Goal: Communication & Community: Answer question/provide support

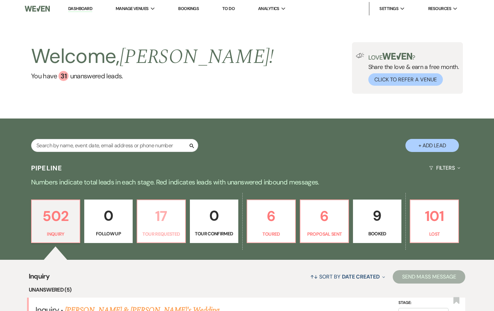
click at [157, 226] on p "17" at bounding box center [161, 216] width 40 height 22
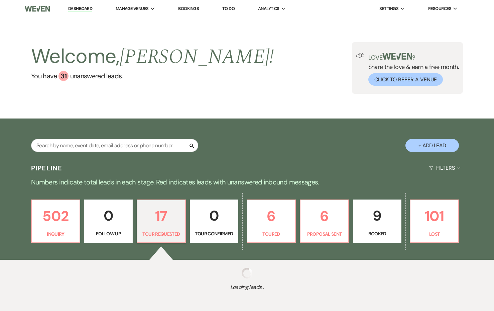
select select "2"
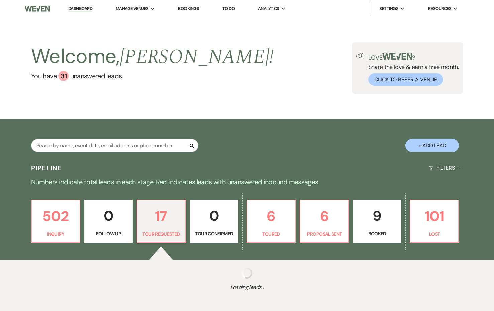
select select "2"
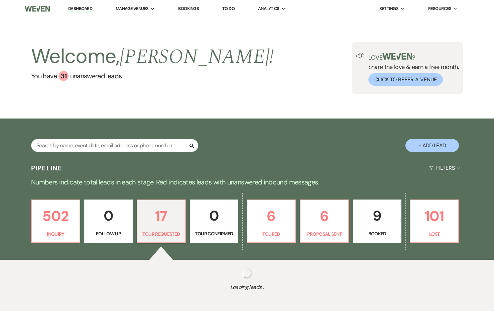
select select "2"
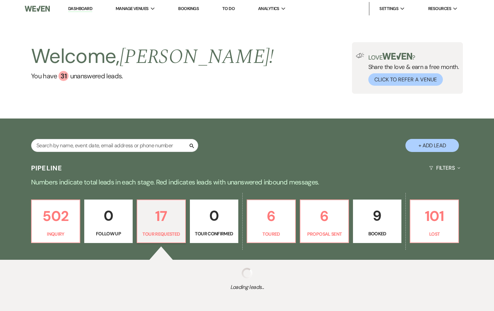
select select "2"
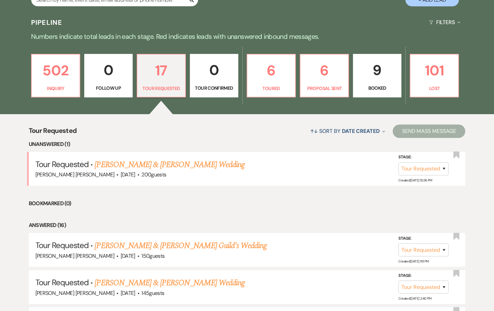
scroll to position [146, 0]
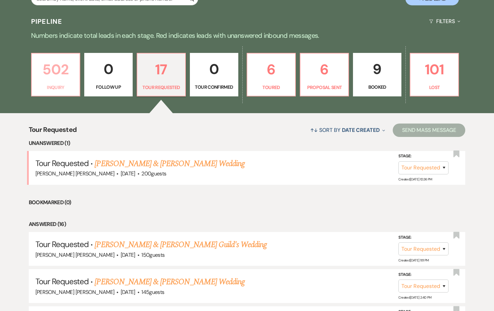
click at [50, 77] on p "502" at bounding box center [56, 69] width 40 height 22
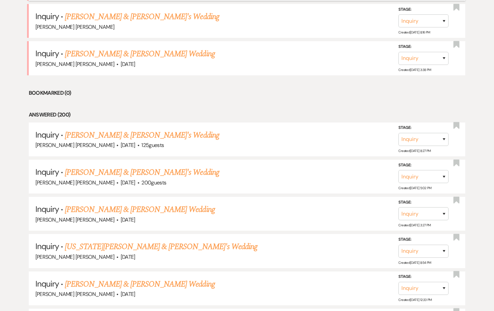
scroll to position [414, 0]
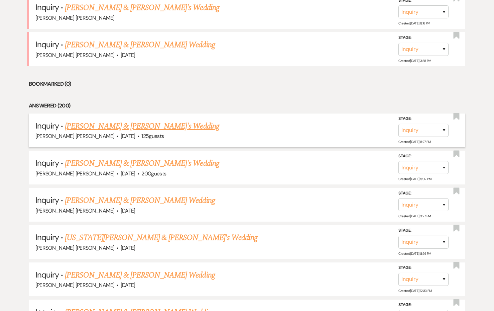
click at [97, 123] on link "[PERSON_NAME] & [PERSON_NAME]'s Wedding" at bounding box center [142, 126] width 154 height 12
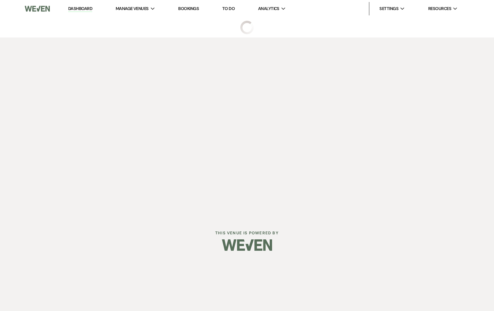
select select "5"
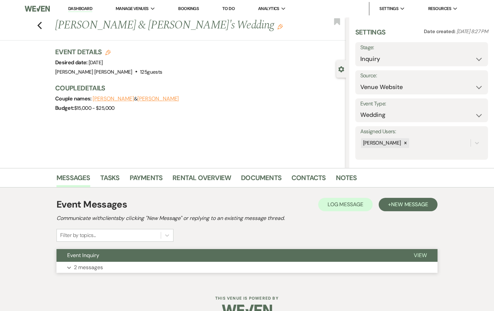
click at [109, 250] on button "Event Inquiry" at bounding box center [230, 255] width 347 height 13
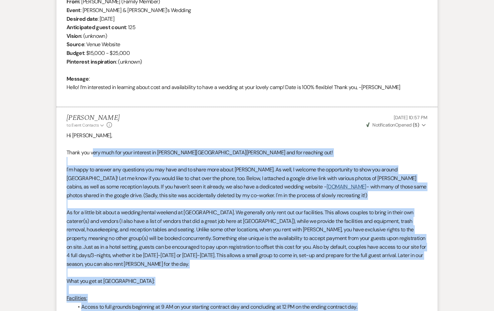
scroll to position [268, 0]
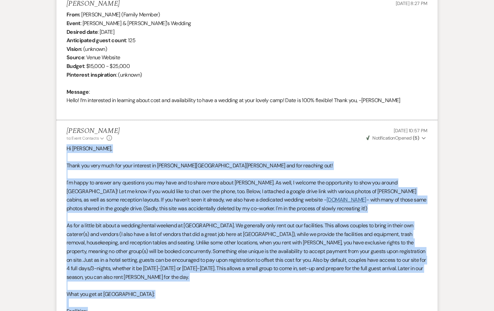
drag, startPoint x: 107, startPoint y: 218, endPoint x: 63, endPoint y: 150, distance: 80.9
copy div "Lo Ipsumdo, Sitam con adip elit sed doei temporin ut Labo Etdol mag ali enimadm…"
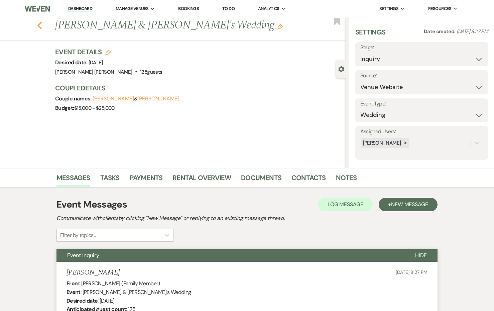
click at [40, 22] on use "button" at bounding box center [39, 25] width 4 height 7
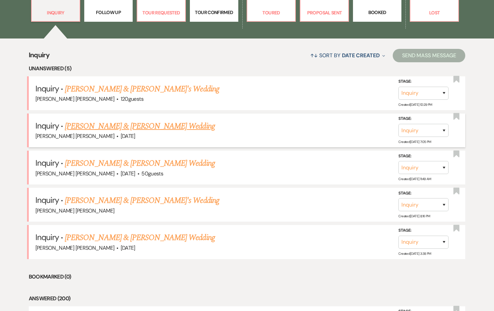
scroll to position [228, 0]
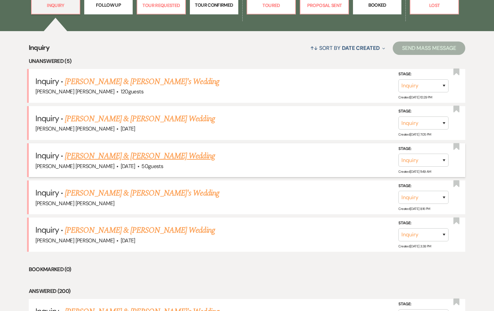
click at [95, 151] on link "[PERSON_NAME] & [PERSON_NAME] Wedding" at bounding box center [140, 156] width 150 height 12
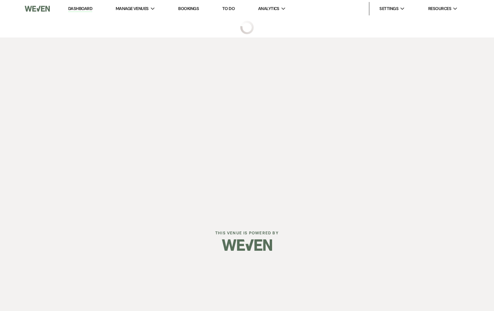
select select "1"
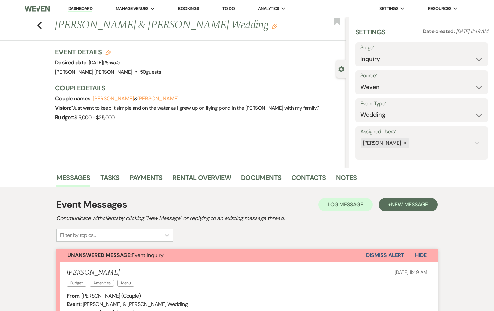
scroll to position [179, 0]
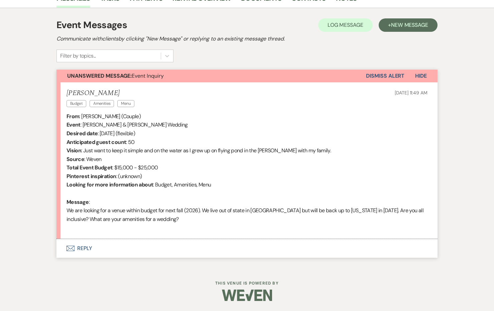
click at [85, 246] on button "Envelope Reply" at bounding box center [247, 248] width 381 height 19
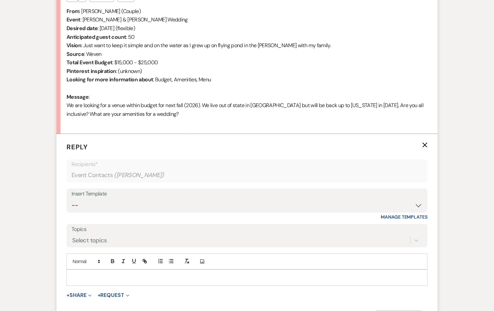
scroll to position [291, 0]
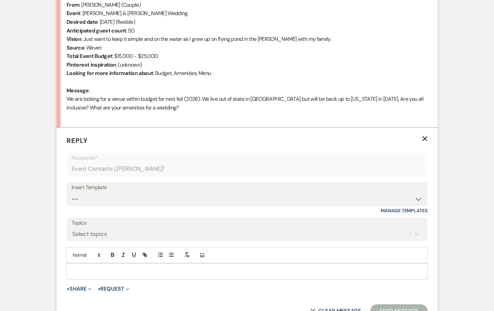
click at [74, 270] on p at bounding box center [247, 270] width 350 height 7
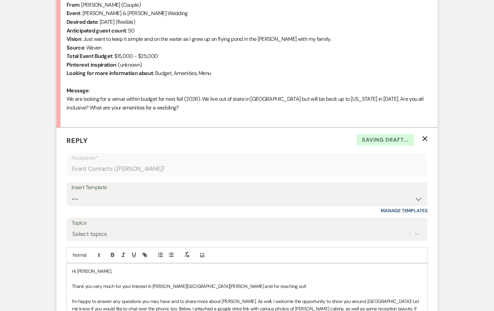
click at [80, 271] on span "Hi [PERSON_NAME]," at bounding box center [92, 271] width 40 height 6
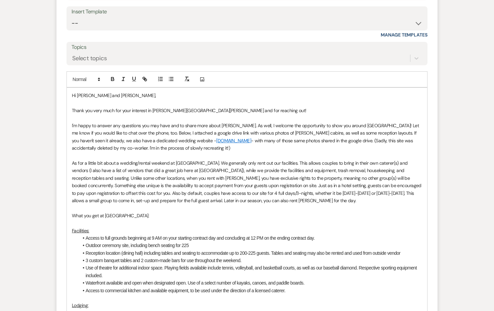
scroll to position [475, 0]
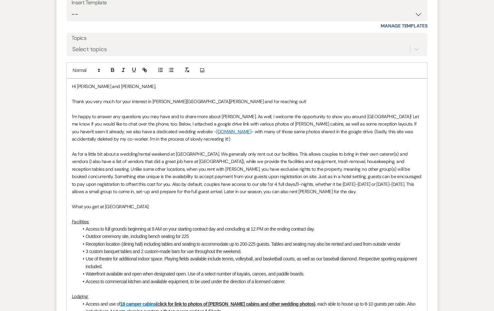
click at [138, 138] on span "- with many of those same photos shared in the google drive. (Sadly, this site …" at bounding box center [243, 134] width 342 height 13
click at [177, 239] on li "Outdoor ceremony site, including bench seating for 225" at bounding box center [251, 235] width 344 height 7
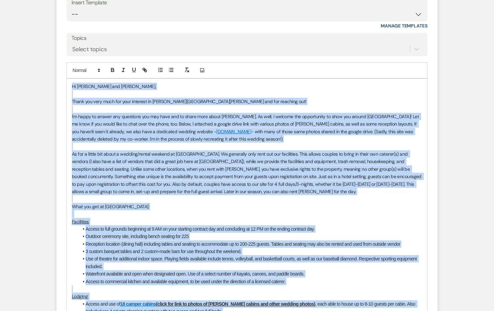
copy div "Lo Ipsumdo sit Ametc, Adipi eli sedd eius tem inci utlabore et Dolo Magna ali e…"
click at [228, 203] on p "What you get at [GEOGRAPHIC_DATA]:" at bounding box center [247, 206] width 350 height 7
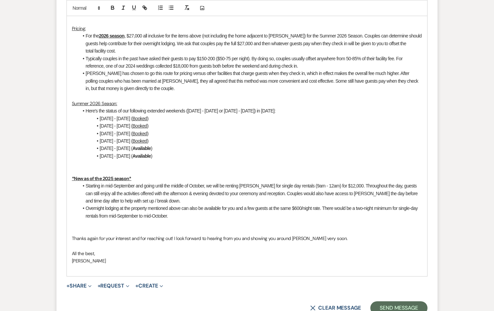
scroll to position [834, 0]
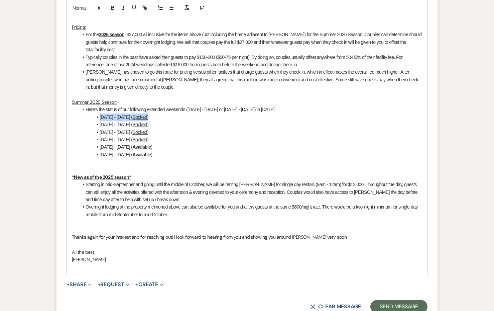
drag, startPoint x: 154, startPoint y: 111, endPoint x: 98, endPoint y: 111, distance: 56.5
click at [98, 113] on li "[DATE] - [DATE] ( Booked )" at bounding box center [251, 116] width 344 height 7
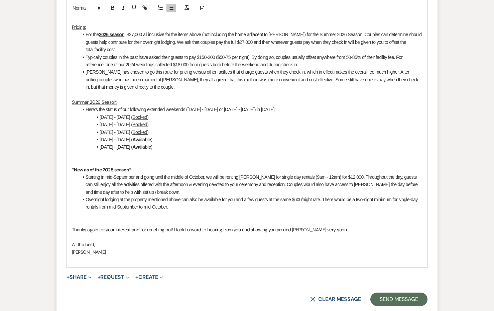
click at [204, 143] on li "[DATE] - [DATE] ( Available )" at bounding box center [251, 146] width 344 height 7
click at [201, 143] on li "[DATE] - [DATE] ( Available )" at bounding box center [251, 146] width 344 height 7
click at [205, 136] on li "[DATE] - [DATE] ( Available )" at bounding box center [251, 139] width 344 height 7
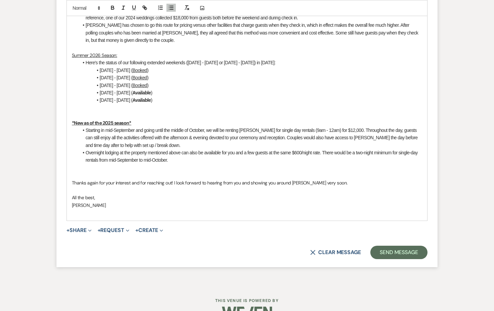
scroll to position [890, 0]
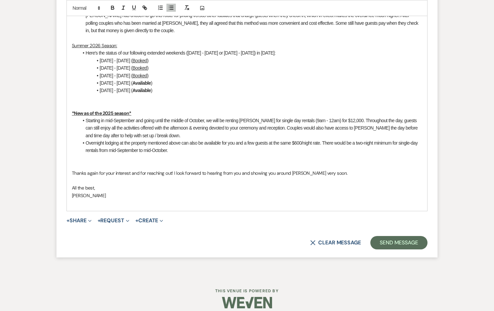
click at [243, 170] on span "Thanks again for your interest and for reaching out! I look forward to hearing …" at bounding box center [209, 173] width 275 height 6
click at [309, 169] on p "Thanks again for your interest and for reaching out! I look forward to hearing …" at bounding box center [247, 172] width 350 height 7
click at [343, 169] on p "Thanks again for your interest and for reaching out! I look forward to hearing …" at bounding box center [247, 172] width 350 height 7
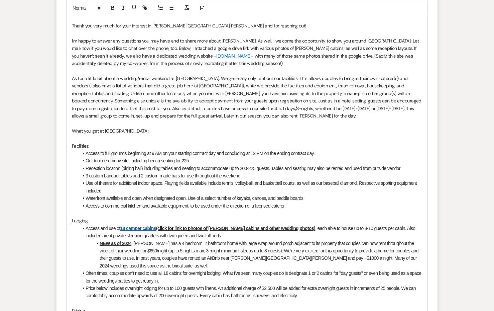
scroll to position [466, 0]
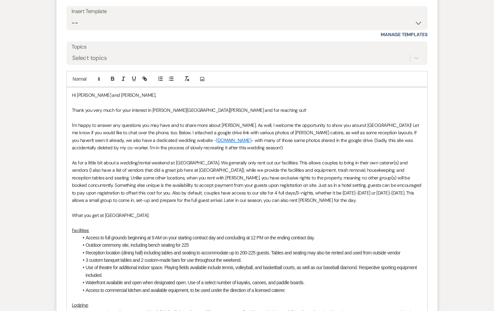
click at [211, 149] on p "I'm happy to answer any questions you may have and to share more about [PERSON_…" at bounding box center [247, 136] width 350 height 30
click at [123, 131] on span "I'm happy to answer any questions you may have and to share more about [PERSON_…" at bounding box center [246, 132] width 348 height 21
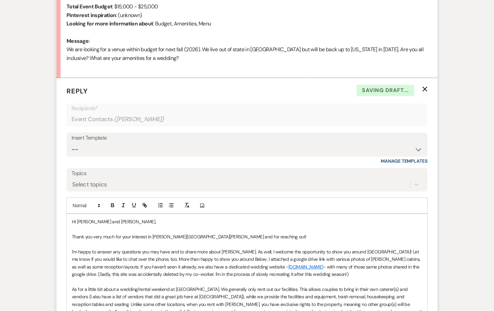
scroll to position [339, 0]
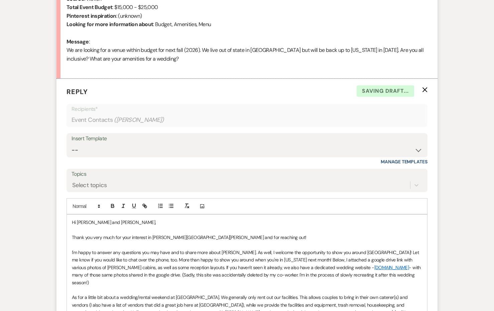
click at [196, 262] on p "I'm happy to answer any questions you may have and to share more about [PERSON_…" at bounding box center [247, 266] width 350 height 37
click at [259, 271] on span "- with many of those same photos shared in the google drive. (Sadly, this site …" at bounding box center [247, 274] width 350 height 21
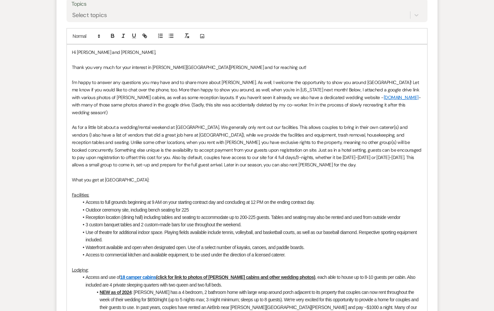
scroll to position [850, 0]
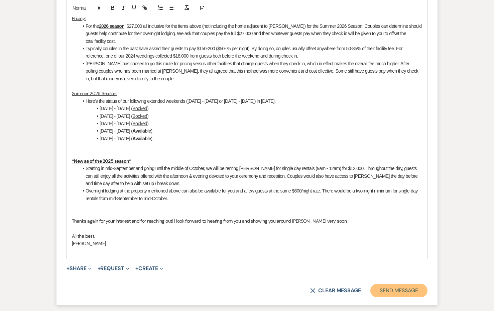
click at [383, 284] on button "Send Message" at bounding box center [398, 290] width 57 height 13
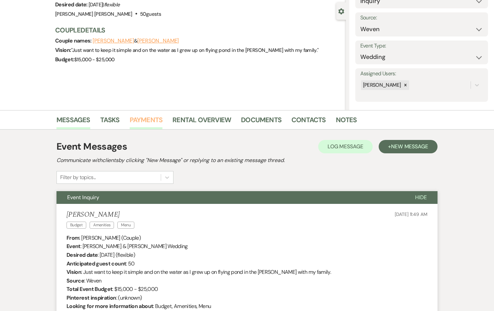
scroll to position [5, 0]
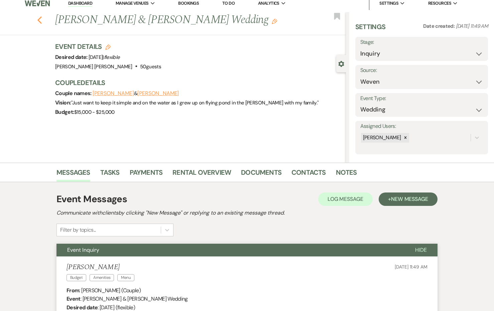
click at [39, 17] on icon "Previous" at bounding box center [39, 20] width 5 height 8
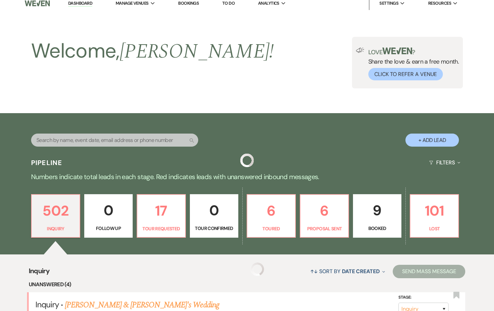
scroll to position [228, 0]
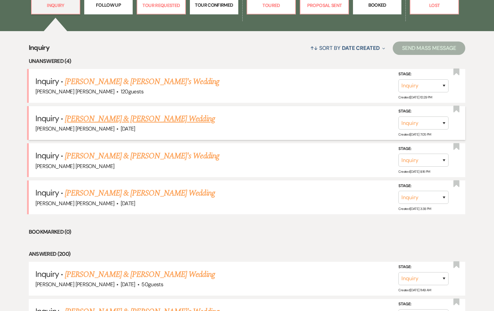
click at [118, 114] on link "[PERSON_NAME] & [PERSON_NAME] Wedding" at bounding box center [140, 119] width 150 height 12
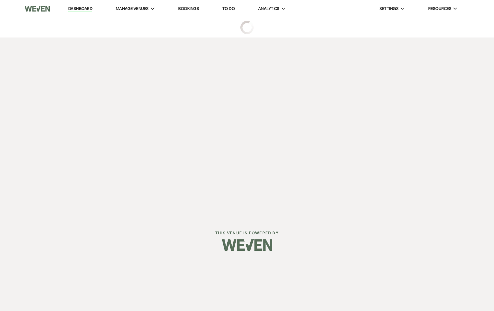
select select "5"
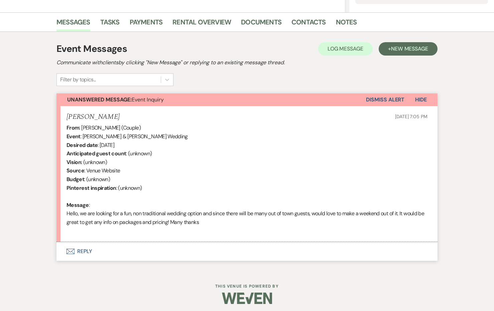
scroll to position [158, 0]
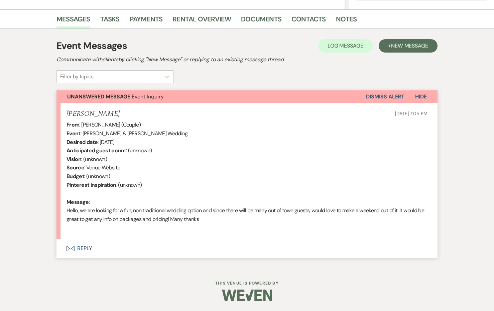
click at [84, 245] on button "Envelope Reply" at bounding box center [247, 248] width 381 height 19
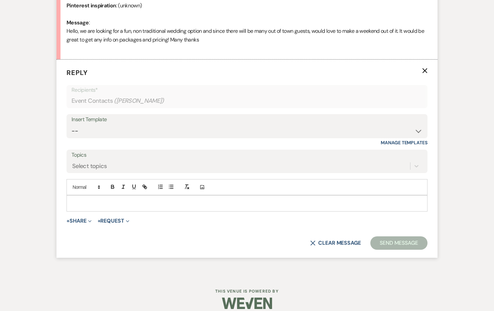
scroll to position [341, 0]
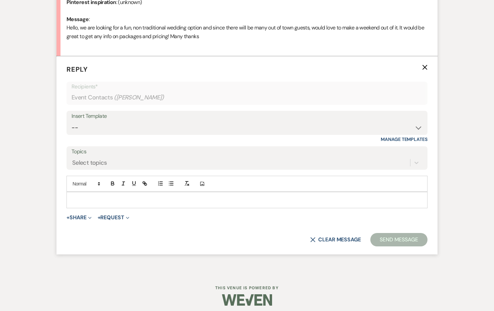
click at [93, 208] on form "Reply X Recipients* Event Contacts ( [PERSON_NAME] ) Insert Template -- Weven P…" at bounding box center [247, 155] width 381 height 198
click at [96, 202] on p at bounding box center [247, 199] width 350 height 7
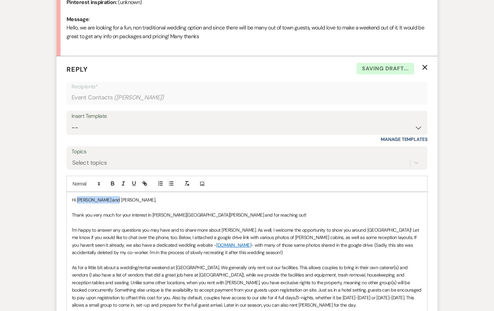
drag, startPoint x: 113, startPoint y: 199, endPoint x: 78, endPoint y: 198, distance: 35.4
click at [78, 198] on span "Hi [PERSON_NAME] and [PERSON_NAME]," at bounding box center [114, 200] width 84 height 6
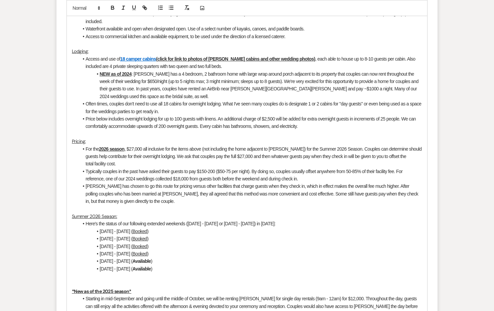
scroll to position [704, 0]
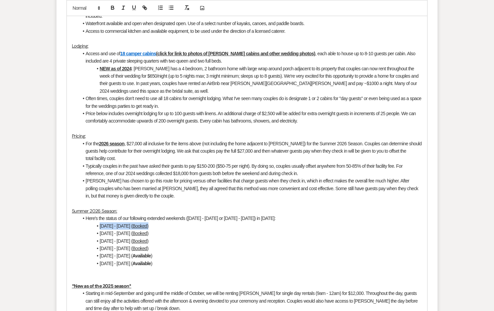
drag, startPoint x: 90, startPoint y: 220, endPoint x: 66, endPoint y: 220, distance: 24.4
click at [66, 220] on form "Reply X Draft saved! Recipients* Event Contacts ( [PERSON_NAME] ) Insert Templa…" at bounding box center [247, 58] width 381 height 730
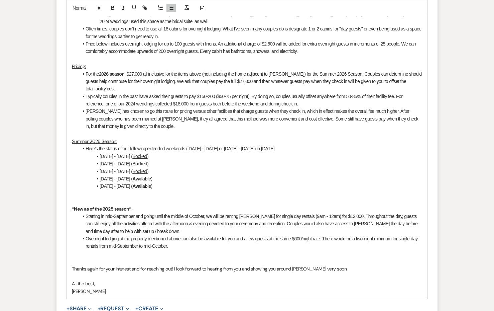
scroll to position [774, 0]
click at [253, 220] on li "Starting in mid-September and going until the middle of October, we will be ren…" at bounding box center [251, 224] width 344 height 22
click at [333, 214] on span "Starting in mid-September and going until the middle of October, we will be ren…" at bounding box center [252, 224] width 333 height 20
click at [283, 240] on li "Overnight lodging at the property mentioned above can also be available for you…" at bounding box center [251, 242] width 344 height 15
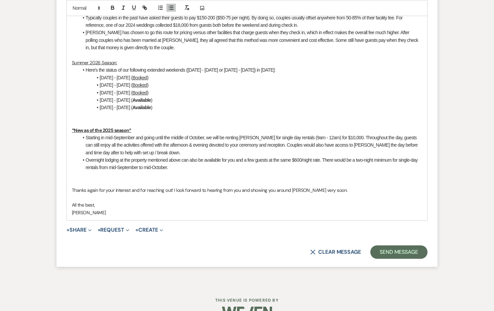
click at [166, 157] on span "Overnight lodging at the property mentioned above can also be available for you…" at bounding box center [252, 163] width 333 height 13
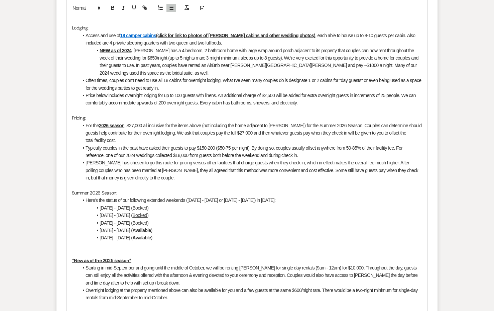
scroll to position [851, 0]
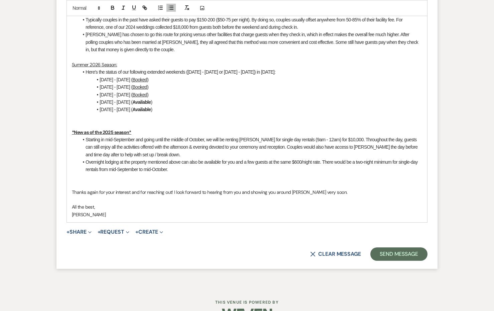
click at [123, 146] on span "Starting in mid-September and going until the middle of October, we will be ren…" at bounding box center [252, 147] width 333 height 20
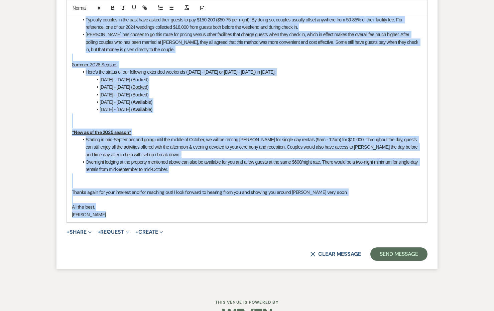
copy div "Lo Ipsumdo sit Ametcon, Adipi eli sedd eius tem inci utlabore et Dolo Magna ali…"
click at [274, 181] on p at bounding box center [247, 184] width 350 height 7
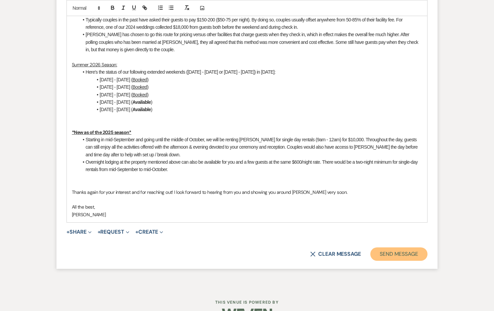
click at [390, 247] on button "Send Message" at bounding box center [398, 253] width 57 height 13
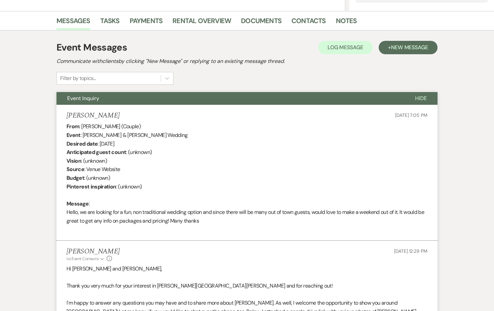
scroll to position [0, 0]
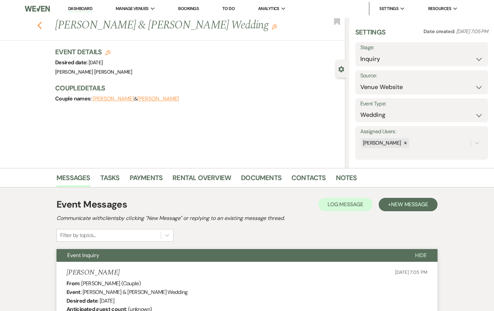
click at [41, 27] on use "button" at bounding box center [39, 25] width 4 height 7
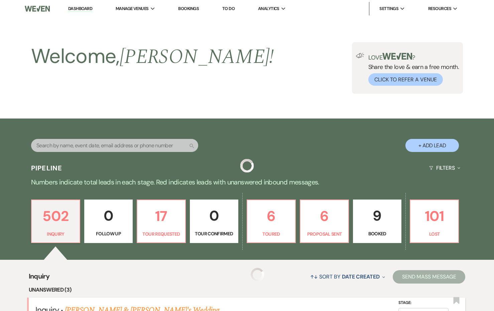
scroll to position [228, 0]
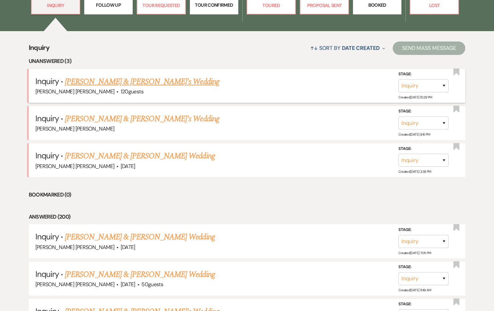
click at [99, 82] on link "[PERSON_NAME] & [PERSON_NAME]'s Wedding" at bounding box center [142, 82] width 154 height 12
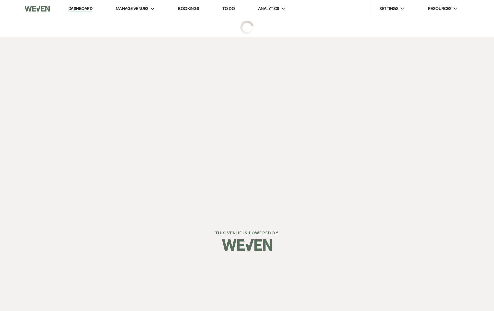
select select "5"
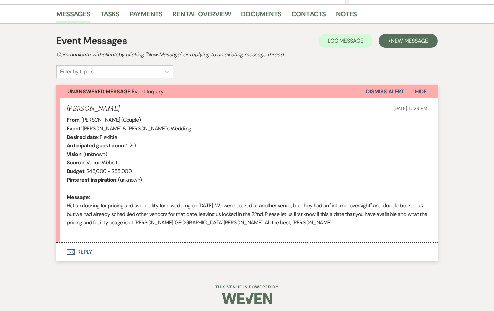
scroll to position [164, 0]
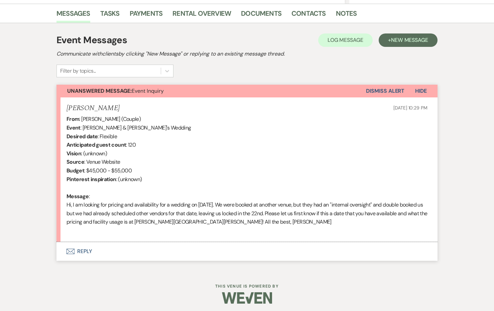
click at [83, 248] on button "Envelope Reply" at bounding box center [247, 251] width 381 height 19
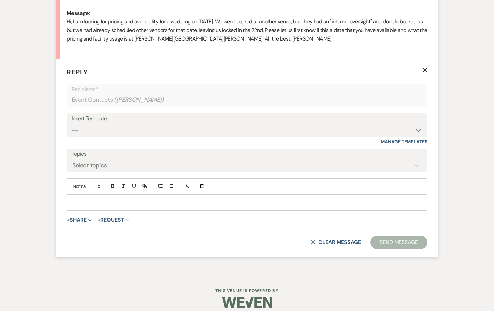
scroll to position [349, 0]
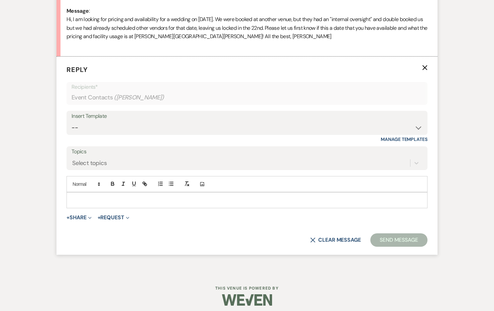
click at [90, 204] on div at bounding box center [247, 199] width 360 height 15
paste div
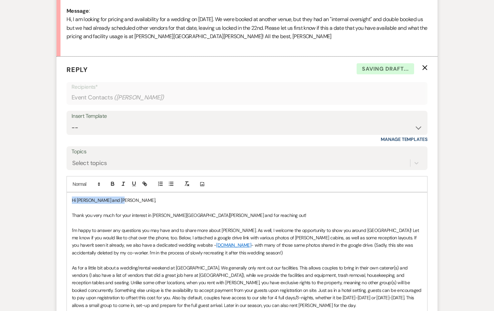
drag, startPoint x: 121, startPoint y: 198, endPoint x: 36, endPoint y: 197, distance: 84.9
click at [36, 197] on div "Messages Tasks Payments Rental Overview Documents Contacts Notes Event Messages…" at bounding box center [247, 307] width 494 height 978
click at [242, 213] on p "Thank you very much for your interest in [PERSON_NAME][GEOGRAPHIC_DATA][PERSON_…" at bounding box center [247, 214] width 350 height 7
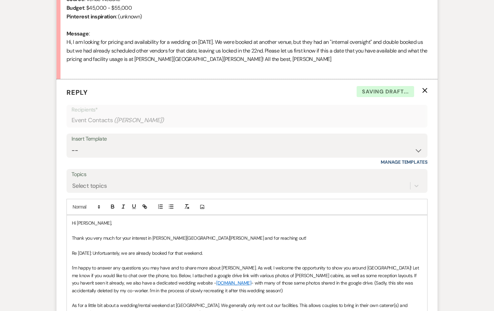
scroll to position [351, 0]
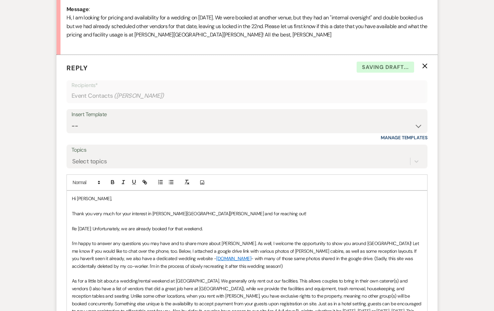
click at [212, 229] on p "Re [DATE]: Unfortunately, we are already booked for that weekend." at bounding box center [247, 228] width 350 height 7
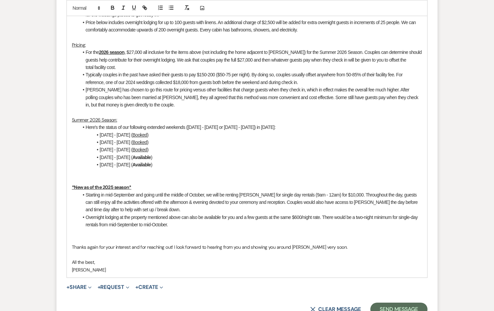
scroll to position [832, 0]
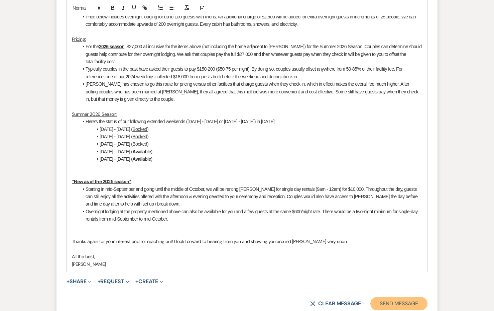
click at [389, 297] on button "Send Message" at bounding box center [398, 303] width 57 height 13
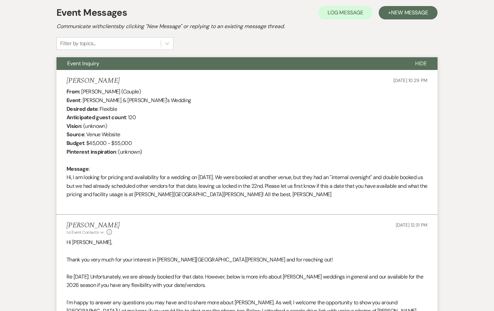
scroll to position [193, 0]
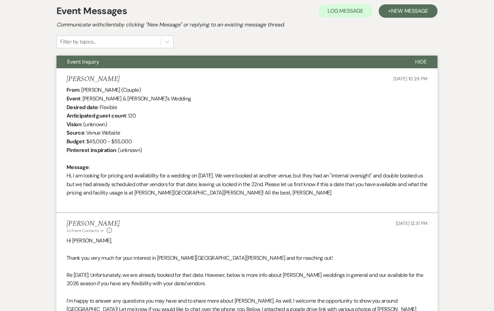
click at [219, 169] on div "From : [PERSON_NAME] (Couple) Event : [PERSON_NAME] & [PERSON_NAME]'s Wedding D…" at bounding box center [247, 146] width 361 height 120
drag, startPoint x: 110, startPoint y: 89, endPoint x: 81, endPoint y: 89, distance: 29.8
click at [81, 89] on div "From : [PERSON_NAME] (Couple) Event : [PERSON_NAME] & [PERSON_NAME]'s Wedding D…" at bounding box center [247, 146] width 361 height 120
copy div "[PERSON_NAME]"
click at [177, 122] on div "From : [PERSON_NAME] (Couple) Event : [PERSON_NAME] & [PERSON_NAME]'s Wedding D…" at bounding box center [247, 146] width 361 height 120
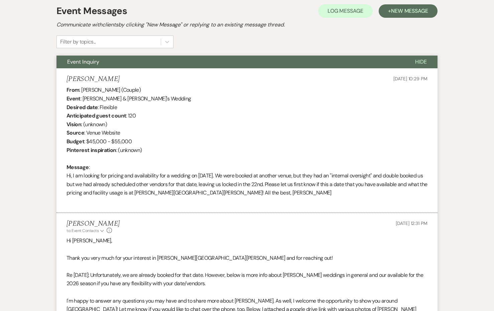
scroll to position [0, 0]
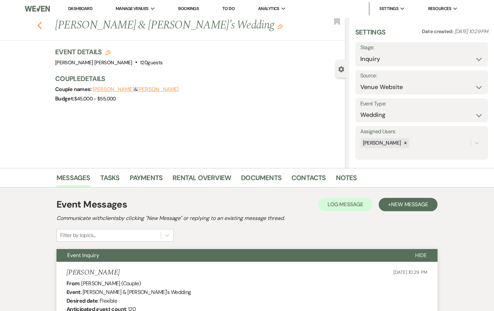
click at [40, 25] on icon "Previous" at bounding box center [39, 25] width 5 height 8
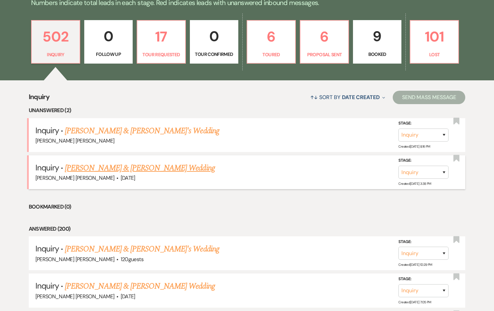
scroll to position [177, 0]
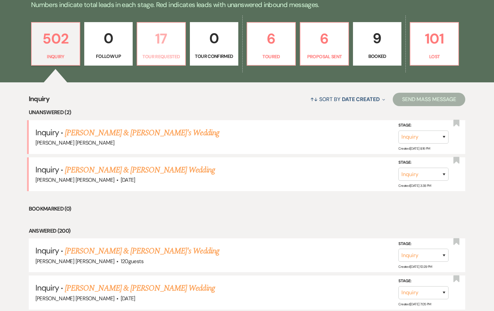
click at [173, 45] on p "17" at bounding box center [161, 38] width 40 height 22
select select "2"
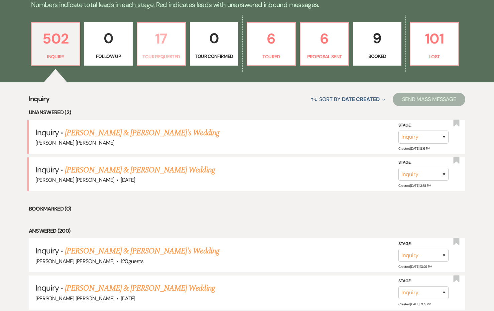
select select "2"
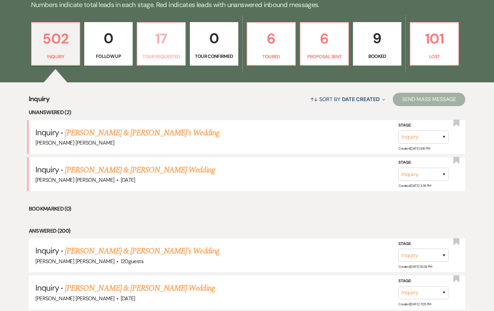
select select "2"
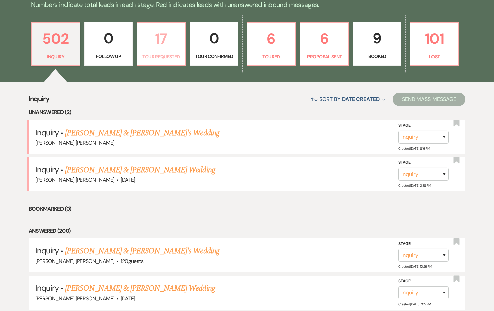
select select "2"
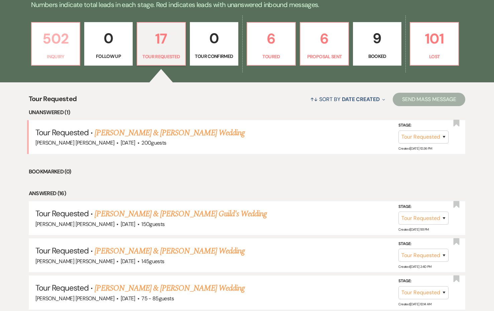
click at [34, 60] on link "502 Inquiry" at bounding box center [55, 43] width 49 height 43
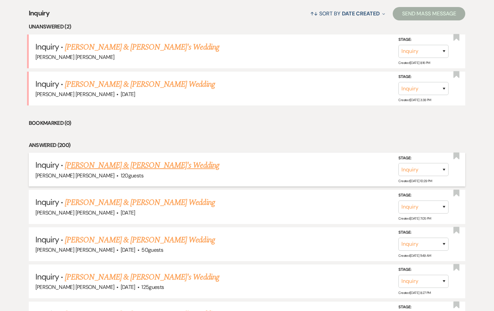
scroll to position [259, 0]
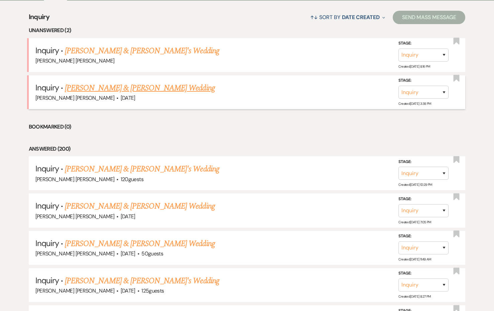
click at [159, 88] on link "[PERSON_NAME] & [PERSON_NAME] Wedding" at bounding box center [140, 88] width 150 height 12
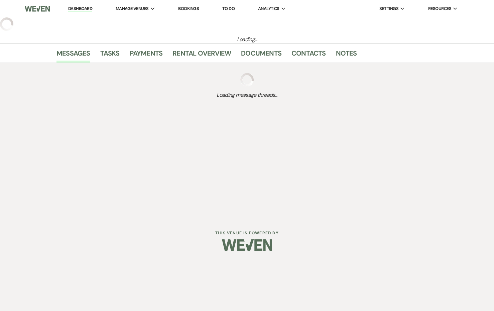
select select "5"
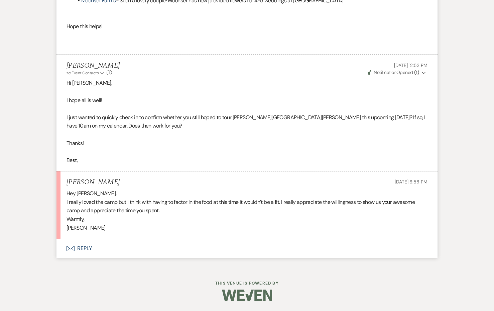
click at [85, 256] on button "Envelope Reply" at bounding box center [247, 248] width 381 height 19
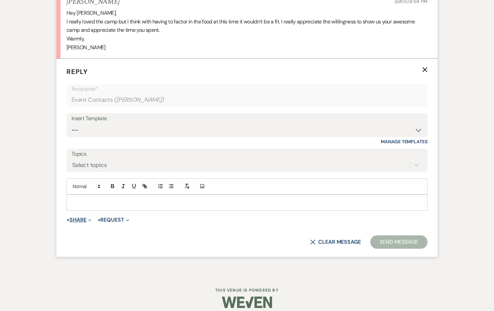
scroll to position [2104, 0]
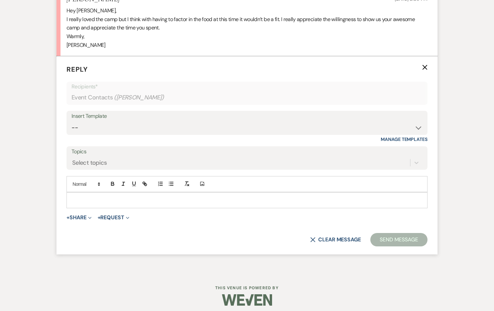
click at [89, 204] on div at bounding box center [247, 199] width 360 height 15
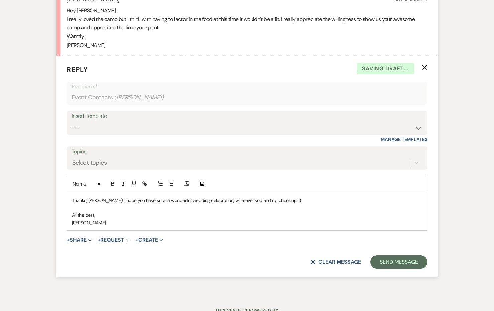
click at [281, 208] on p at bounding box center [247, 207] width 350 height 7
click at [398, 263] on button "Send Message" at bounding box center [398, 261] width 57 height 13
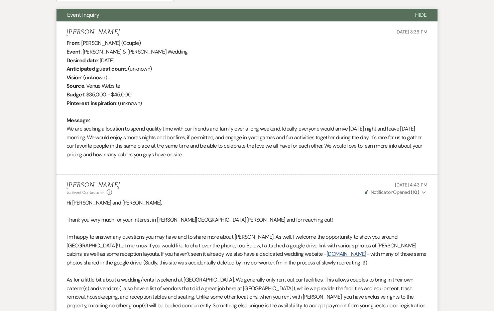
scroll to position [0, 0]
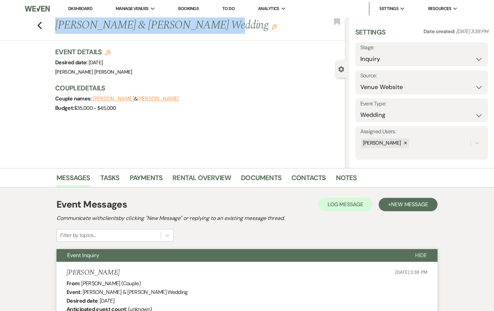
drag, startPoint x: 202, startPoint y: 25, endPoint x: 59, endPoint y: 21, distance: 143.5
click at [59, 21] on h1 "[PERSON_NAME] & [PERSON_NAME] Wedding Edit" at bounding box center [170, 25] width 230 height 16
copy h1 "[PERSON_NAME] & [PERSON_NAME]"
